Goal: Information Seeking & Learning: Learn about a topic

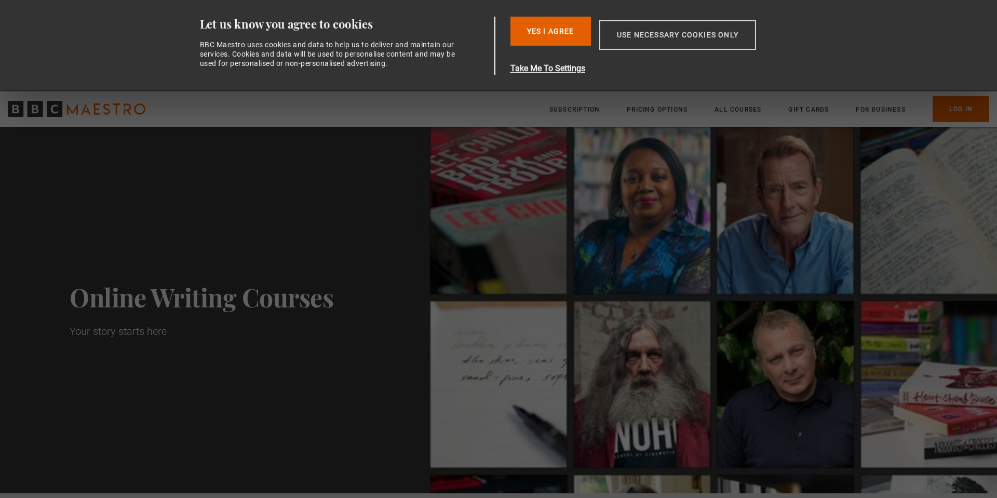
click at [644, 31] on button "Use necessary cookies only" at bounding box center [677, 35] width 157 height 30
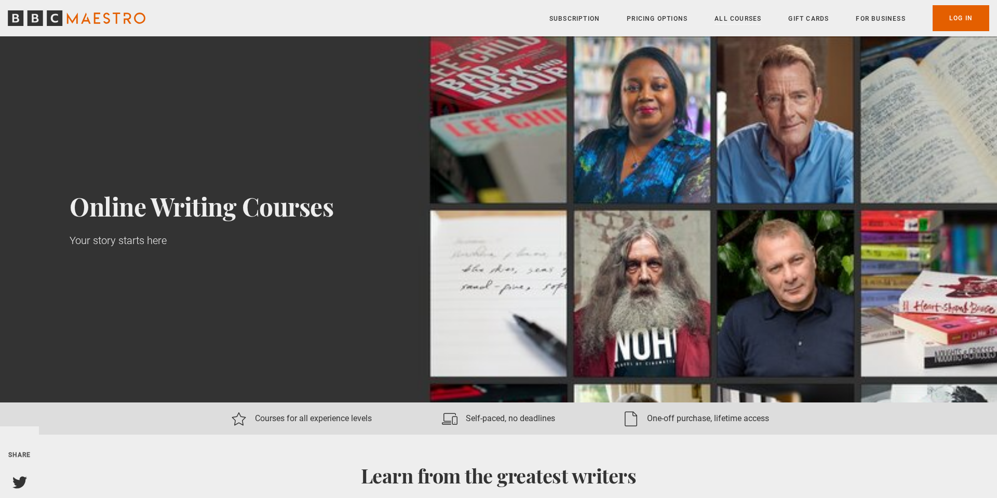
click at [743, 23] on link "All Courses" at bounding box center [737, 19] width 47 height 10
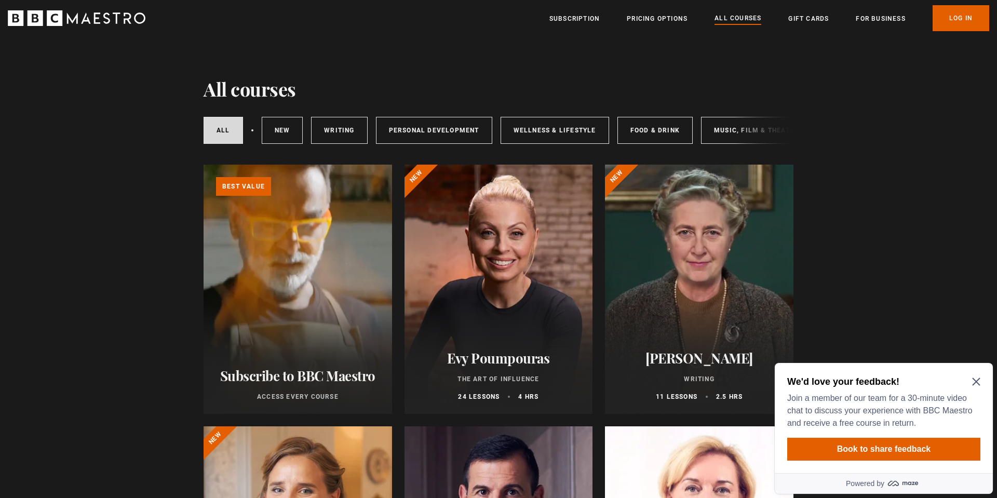
click at [978, 379] on icon "Close Maze Prompt" at bounding box center [976, 382] width 8 height 8
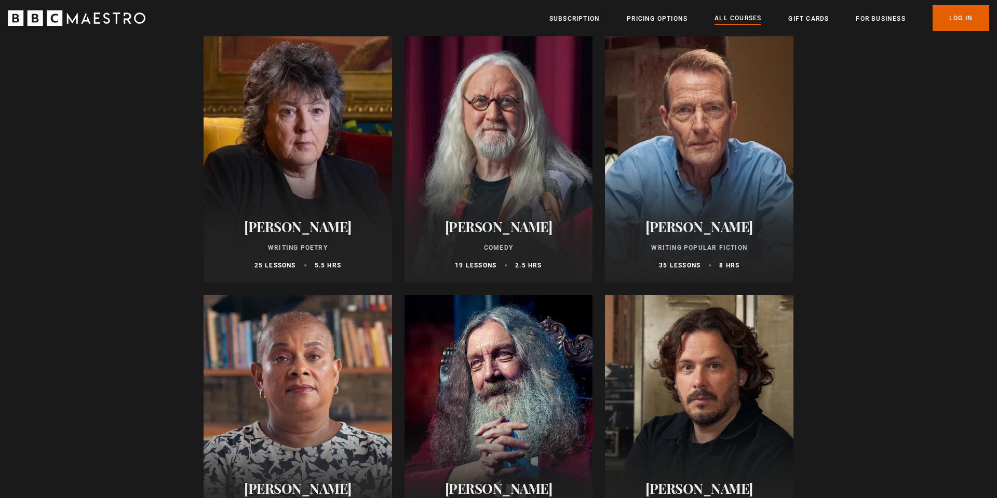
scroll to position [2470, 0]
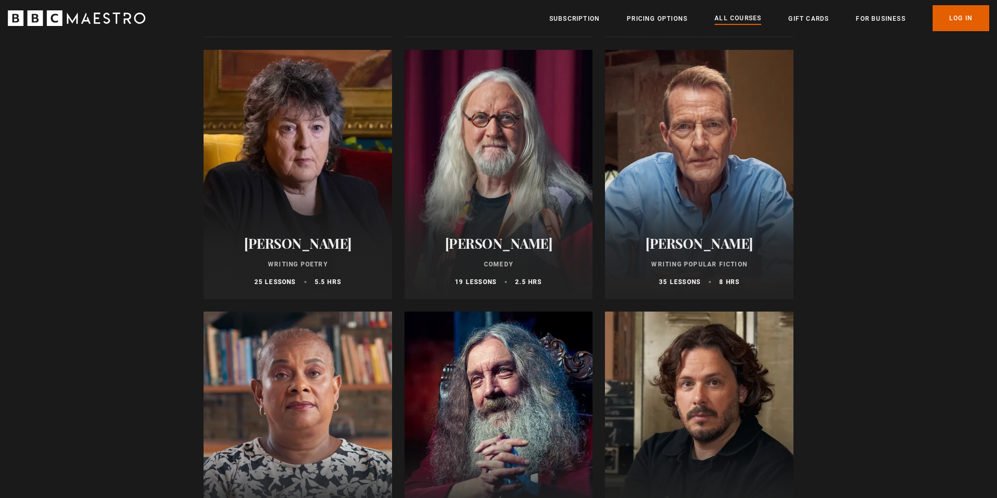
click at [726, 171] on div at bounding box center [699, 174] width 188 height 249
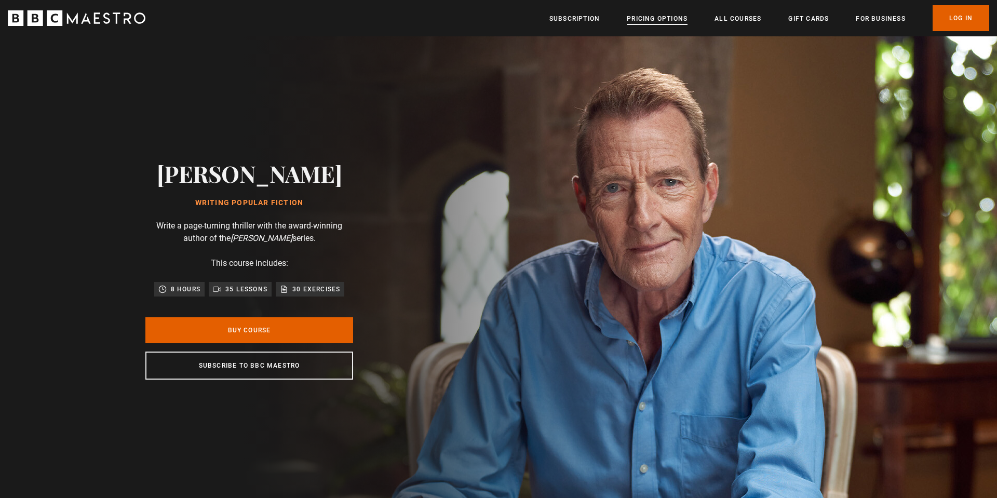
click at [675, 18] on link "Pricing Options" at bounding box center [657, 19] width 61 height 10
click at [295, 289] on p "30 exercises" at bounding box center [316, 289] width 48 height 10
click at [720, 16] on link "All Courses" at bounding box center [737, 19] width 47 height 10
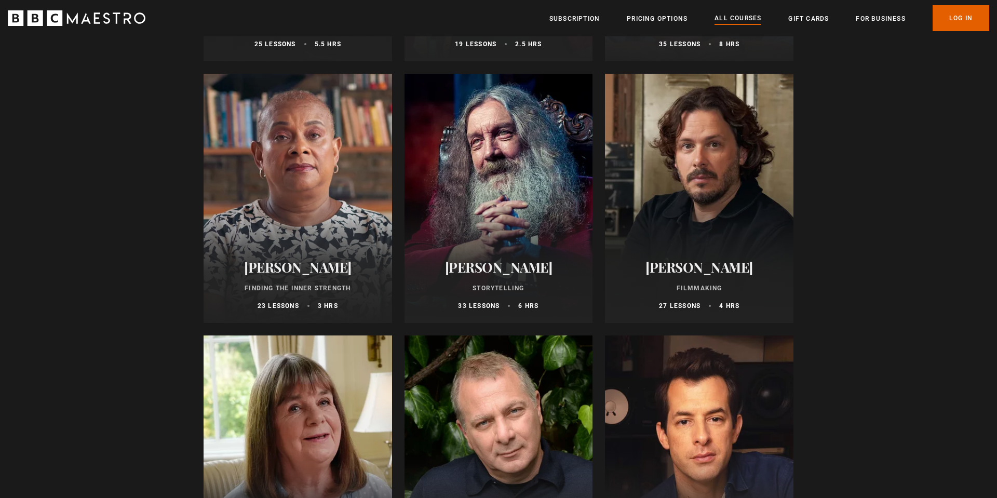
scroll to position [2529, 0]
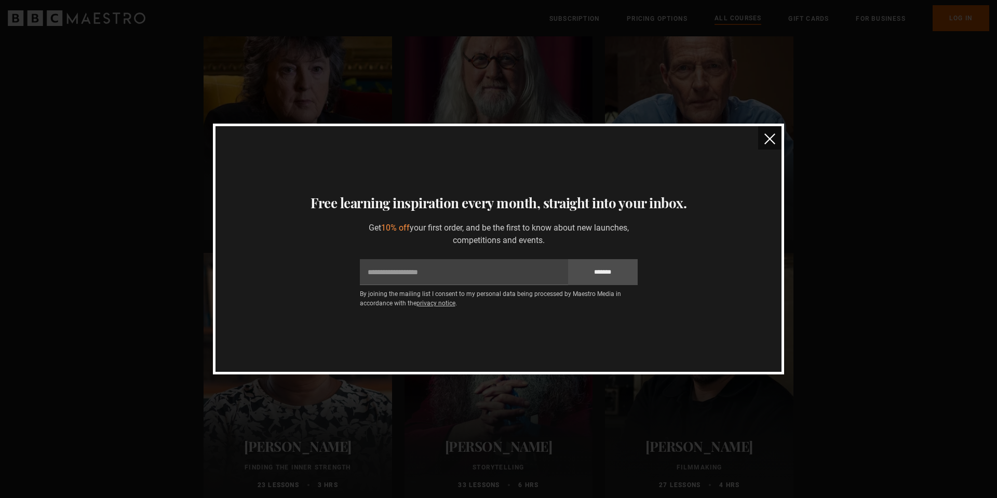
click at [768, 137] on img "close" at bounding box center [769, 138] width 11 height 11
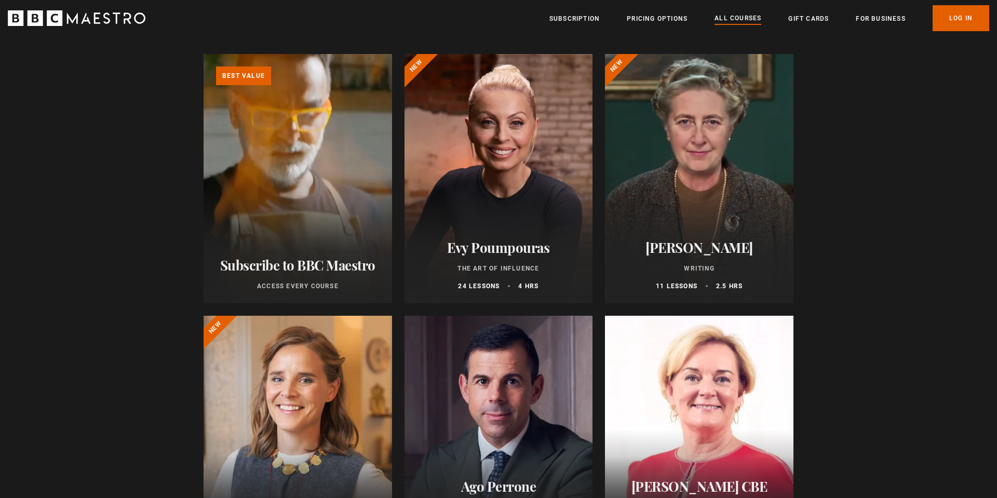
scroll to position [0, 0]
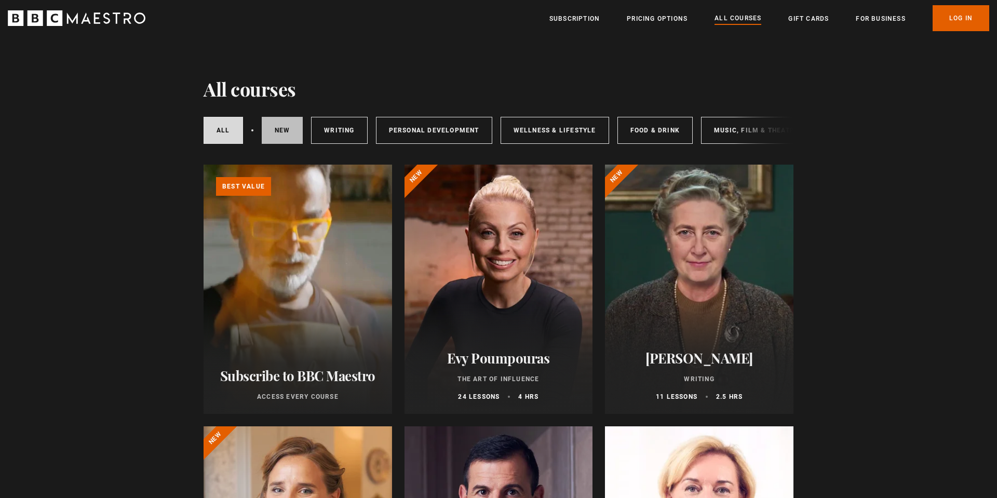
click at [296, 129] on link "New courses" at bounding box center [283, 130] width 42 height 27
